Goal: Navigation & Orientation: Understand site structure

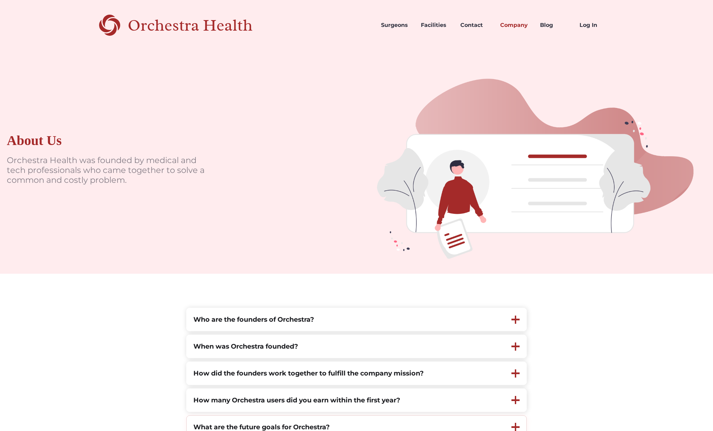
scroll to position [0, 0]
click at [390, 29] on link "Surgeons" at bounding box center [396, 24] width 40 height 23
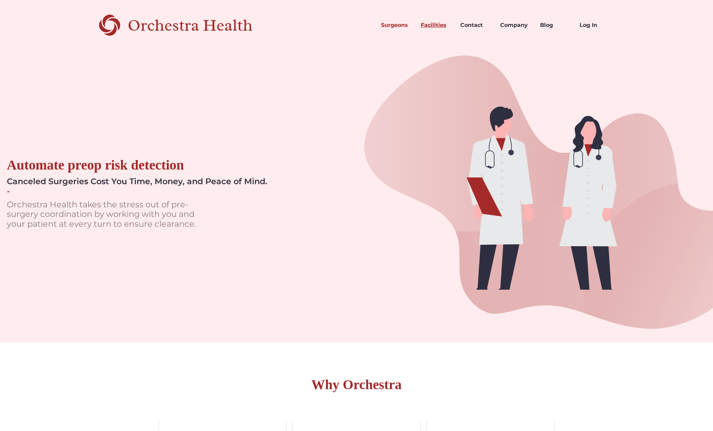
click at [421, 26] on link "Facilities" at bounding box center [435, 25] width 40 height 23
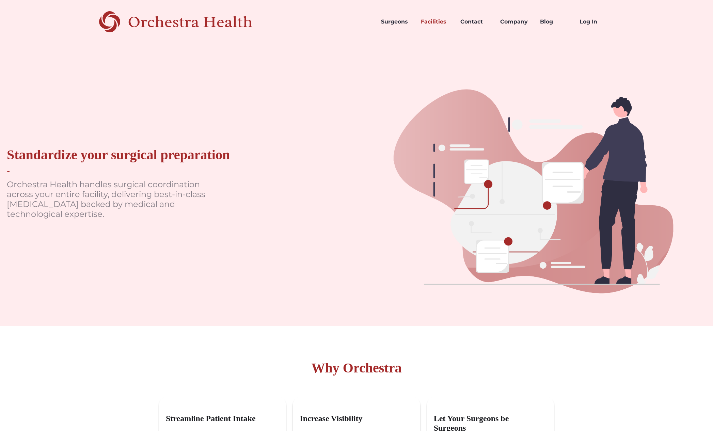
scroll to position [10, 0]
